Goal: Task Accomplishment & Management: Complete application form

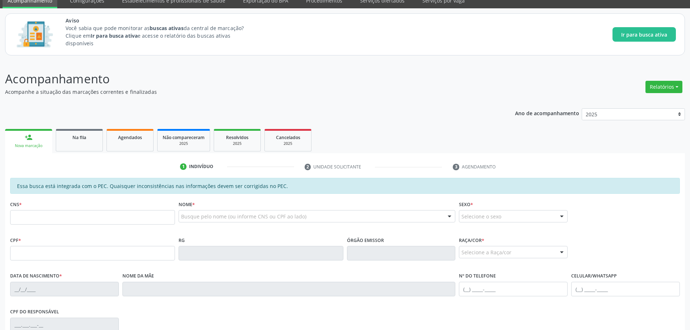
scroll to position [32, 0]
click at [139, 256] on input "text" at bounding box center [92, 253] width 165 height 14
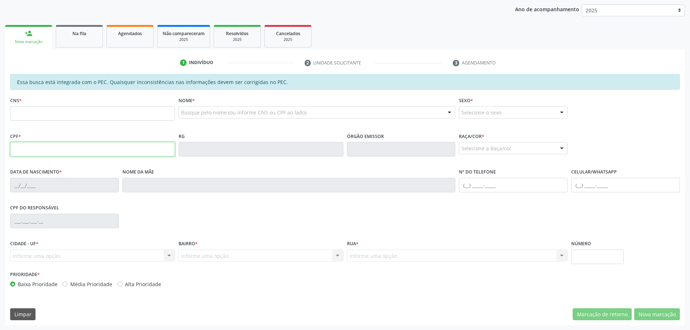
scroll to position [136, 0]
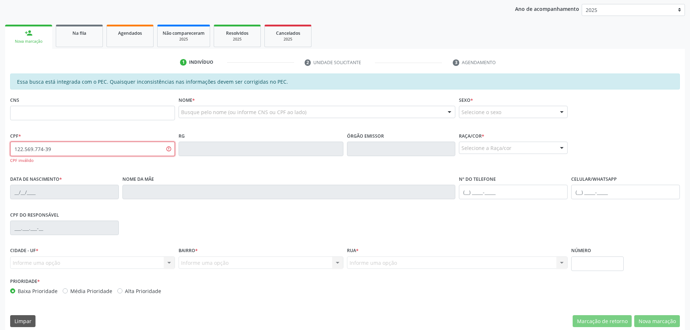
type input "122.569.774-39"
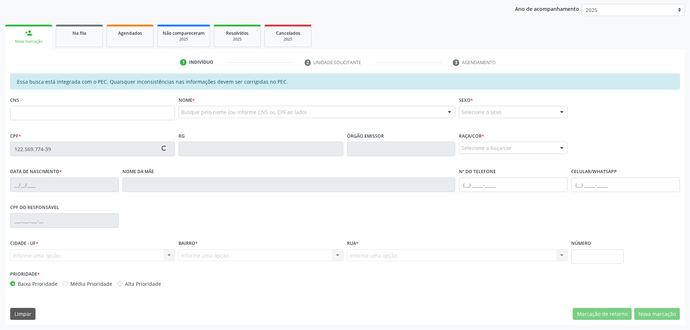
type input "[DATE]"
type input "Genilucia [PERSON_NAME]"
type input "[PHONE_NUMBER]"
type input "60"
type input "700 1069 8912 3714"
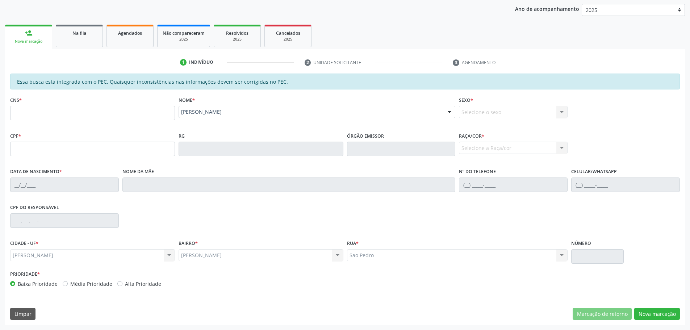
scroll to position [0, 0]
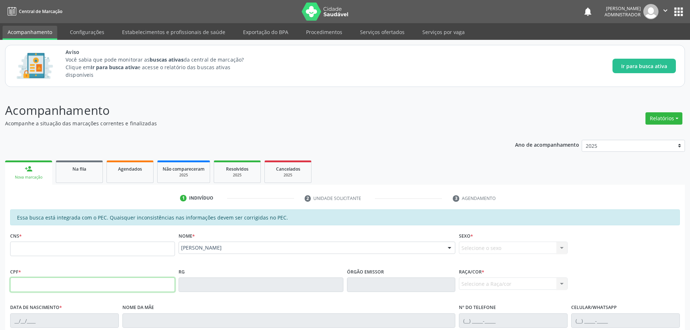
click at [51, 284] on input "text" at bounding box center [92, 285] width 165 height 14
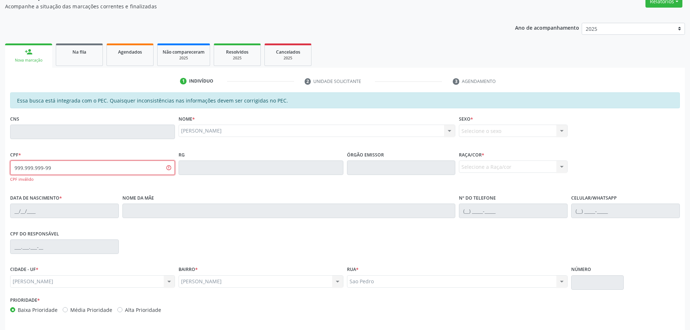
scroll to position [118, 0]
type input "999.999.999-99"
click at [211, 175] on fieldset "RG" at bounding box center [261, 164] width 165 height 31
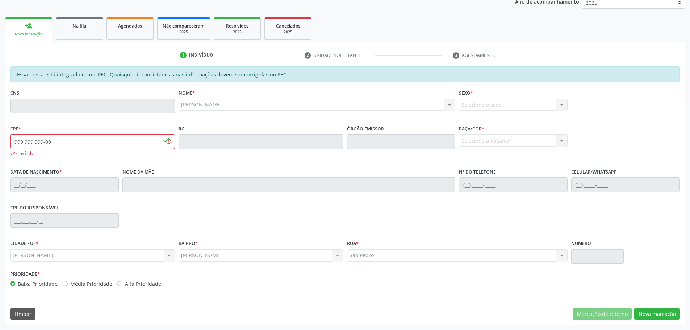
scroll to position [143, 0]
click at [663, 311] on button "Nova marcação" at bounding box center [658, 314] width 46 height 12
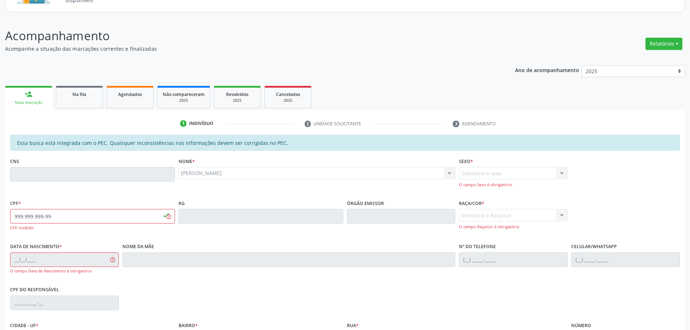
scroll to position [0, 0]
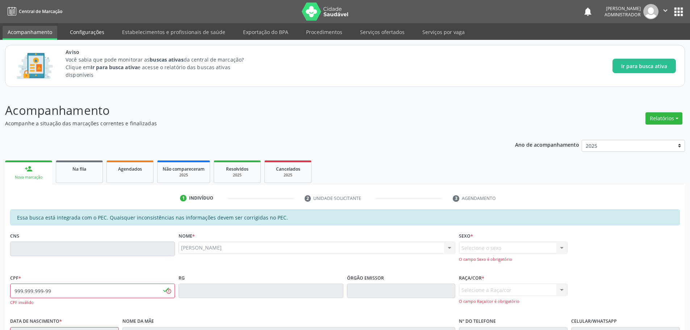
click at [98, 31] on link "Configurações" at bounding box center [87, 32] width 45 height 13
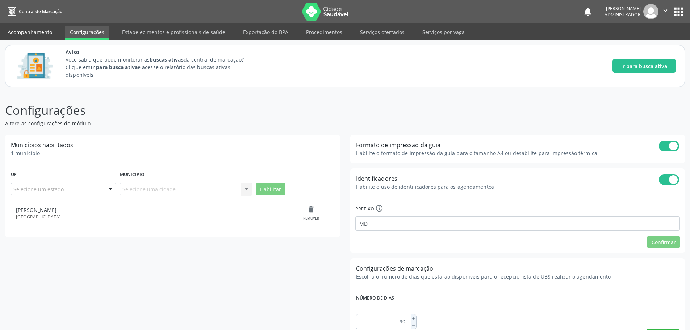
click at [42, 34] on link "Acompanhamento" at bounding box center [30, 32] width 55 height 13
